Goal: Feedback & Contribution: Leave review/rating

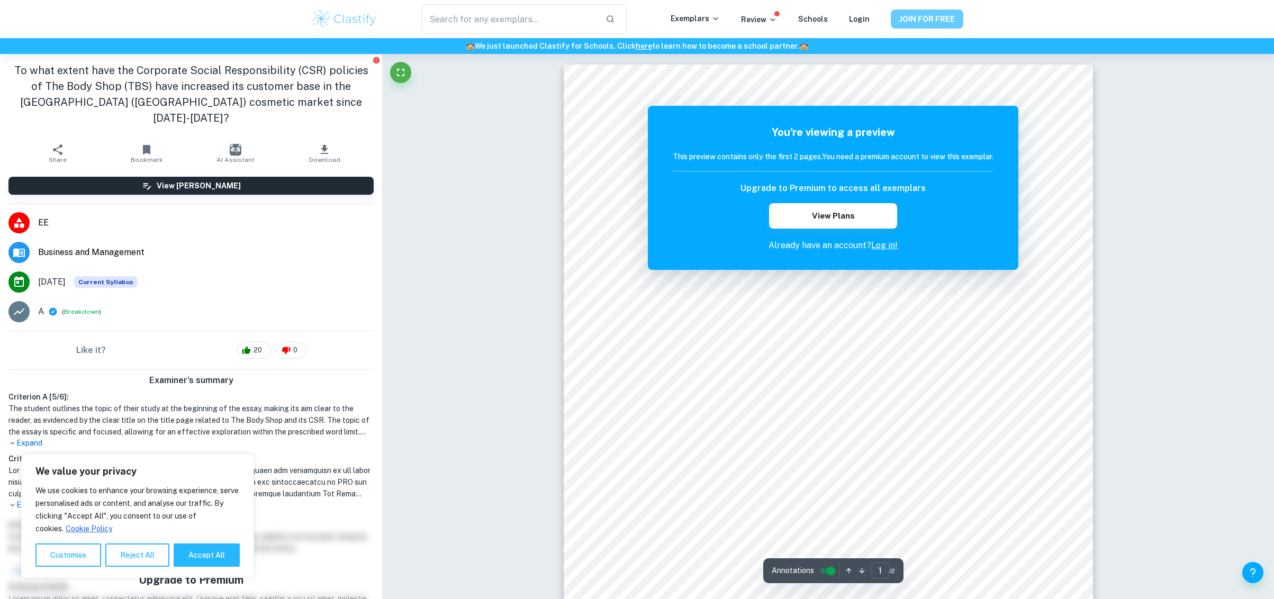
click at [941, 20] on button "JOIN FOR FREE" at bounding box center [927, 19] width 73 height 19
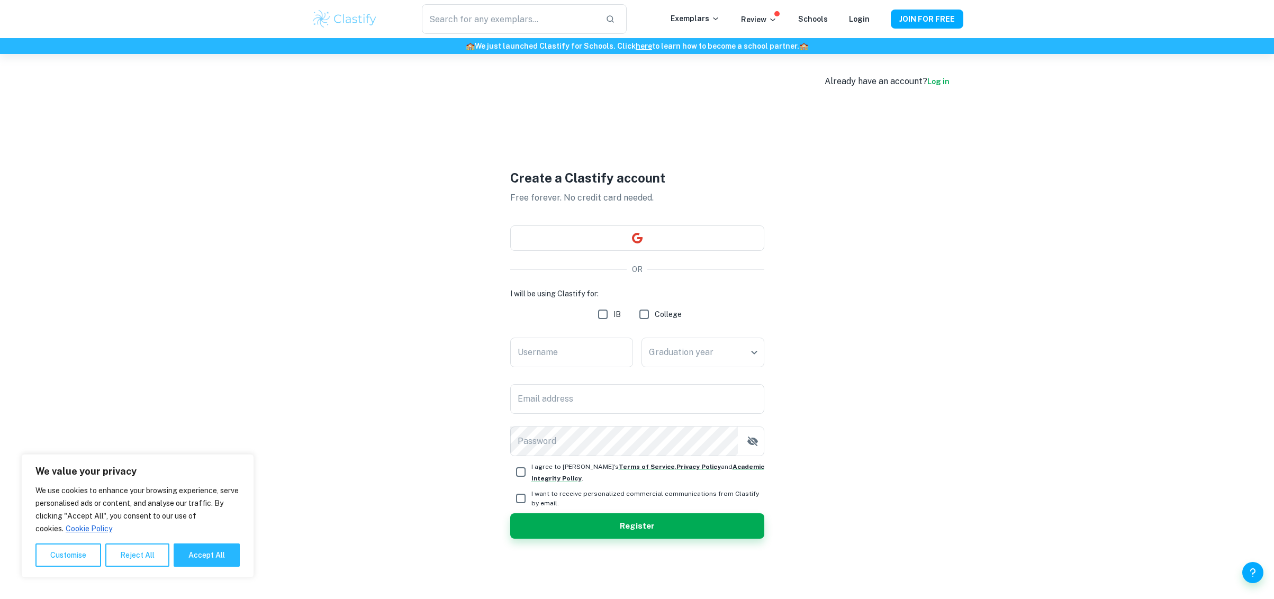
click at [648, 218] on div "Create a Clastify account Free forever. No credit card needed. OR I will be usi…" at bounding box center [637, 353] width 254 height 599
click at [637, 239] on icon "button" at bounding box center [636, 238] width 11 height 11
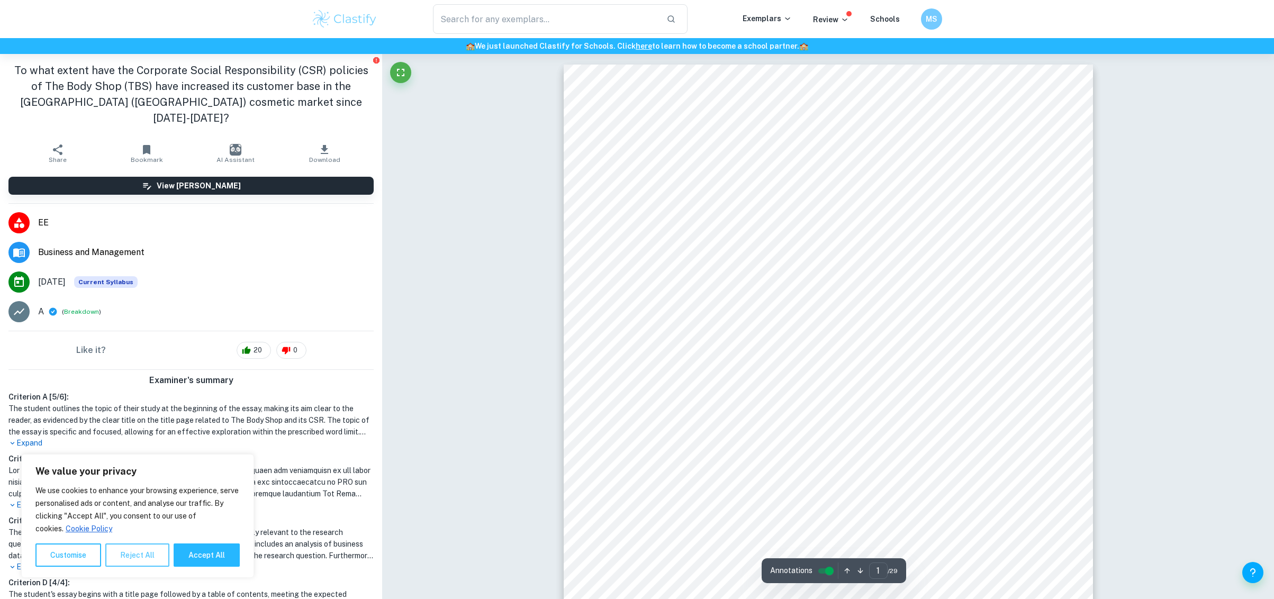
click at [152, 554] on button "Reject All" at bounding box center [137, 555] width 64 height 23
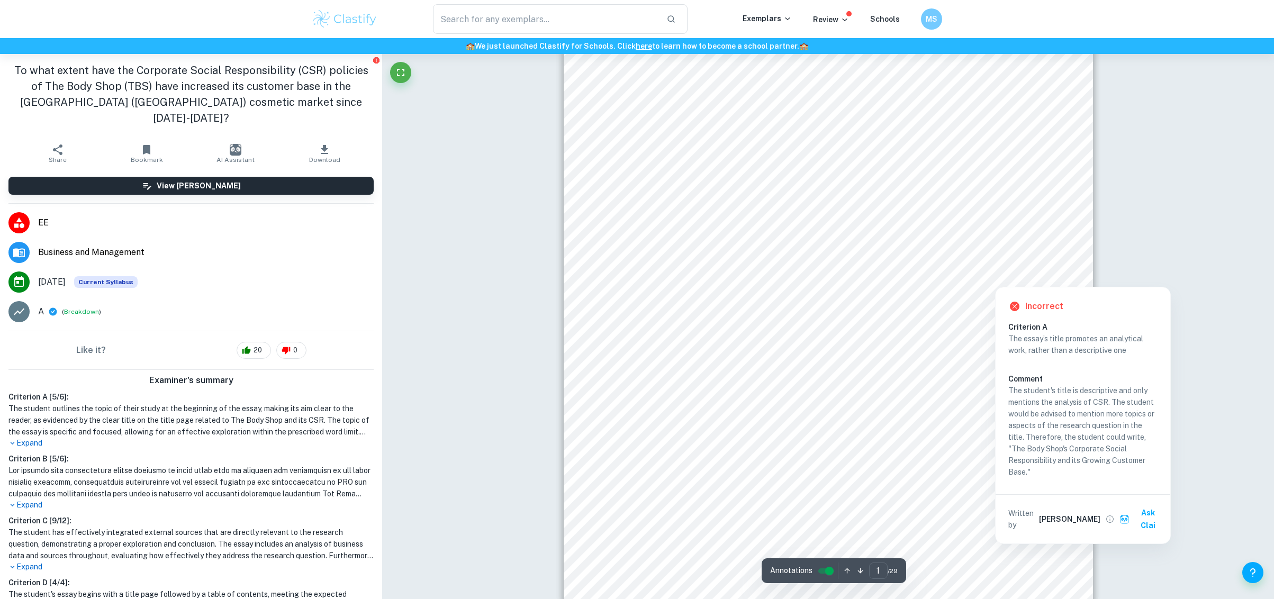
scroll to position [212, 0]
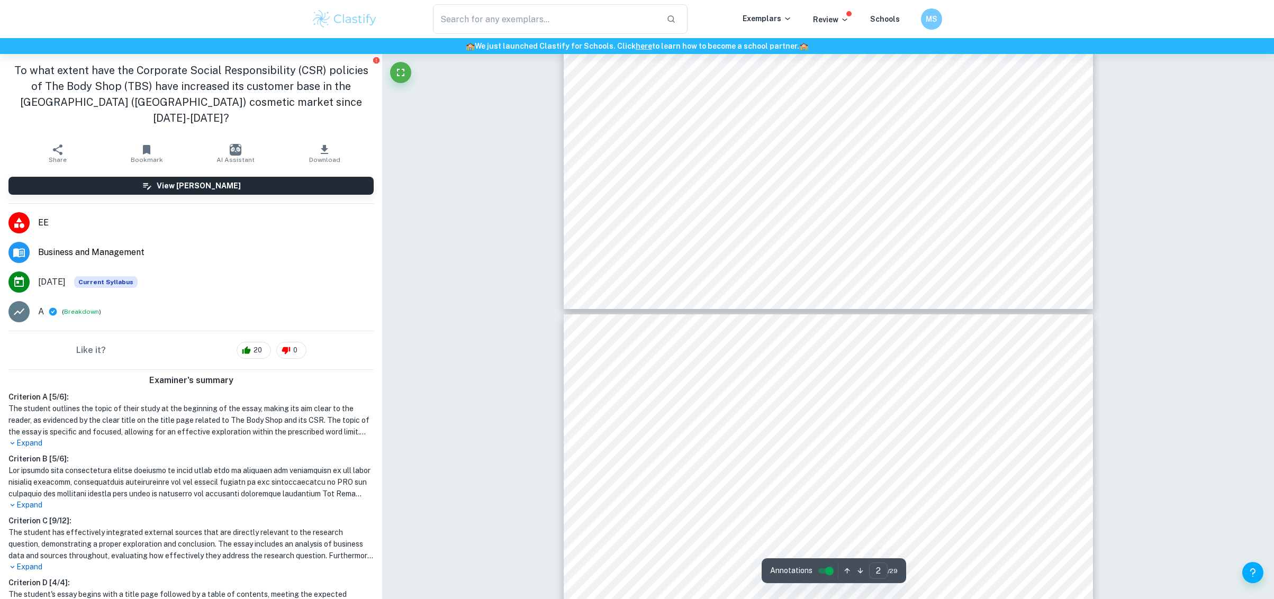
type input "3"
